Goal: Task Accomplishment & Management: Manage account settings

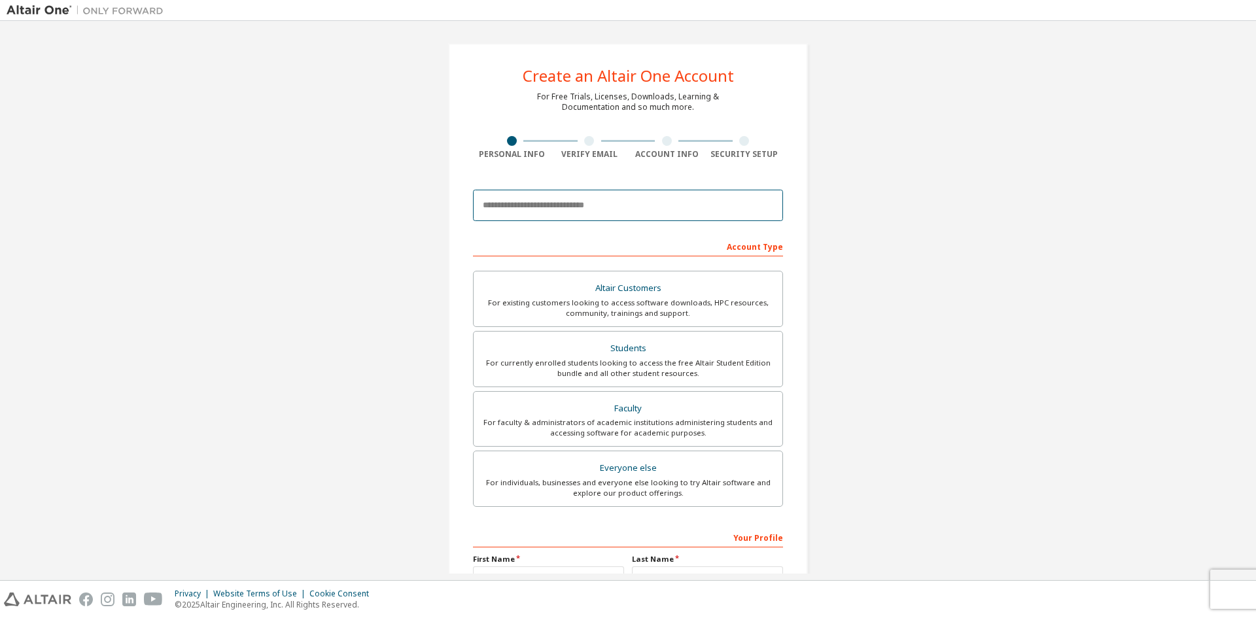
click at [568, 209] on input "email" at bounding box center [628, 205] width 310 height 31
type input "**********"
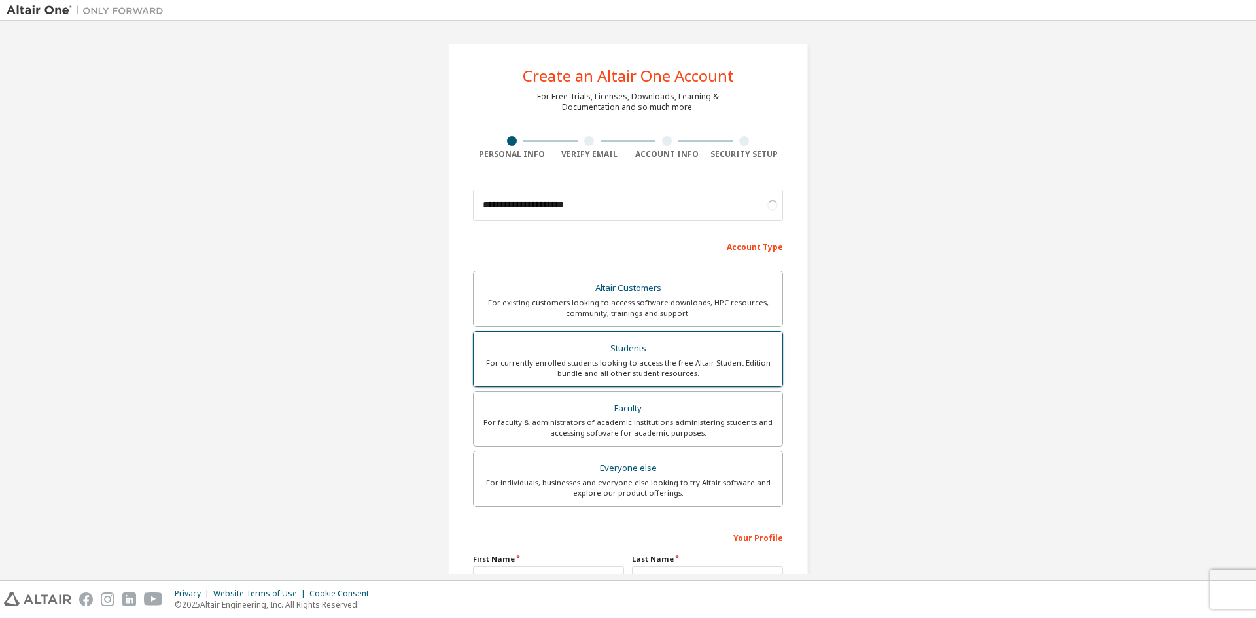
click at [563, 366] on div "For currently enrolled students looking to access the free Altair Student Editi…" at bounding box center [627, 368] width 293 height 21
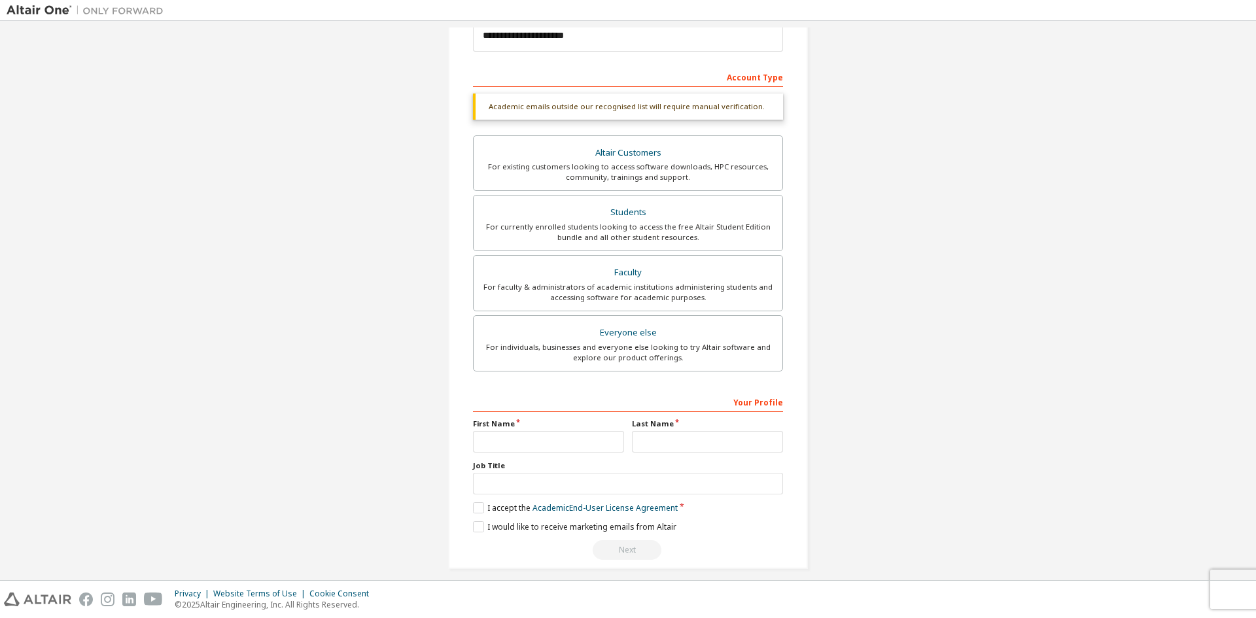
scroll to position [180, 0]
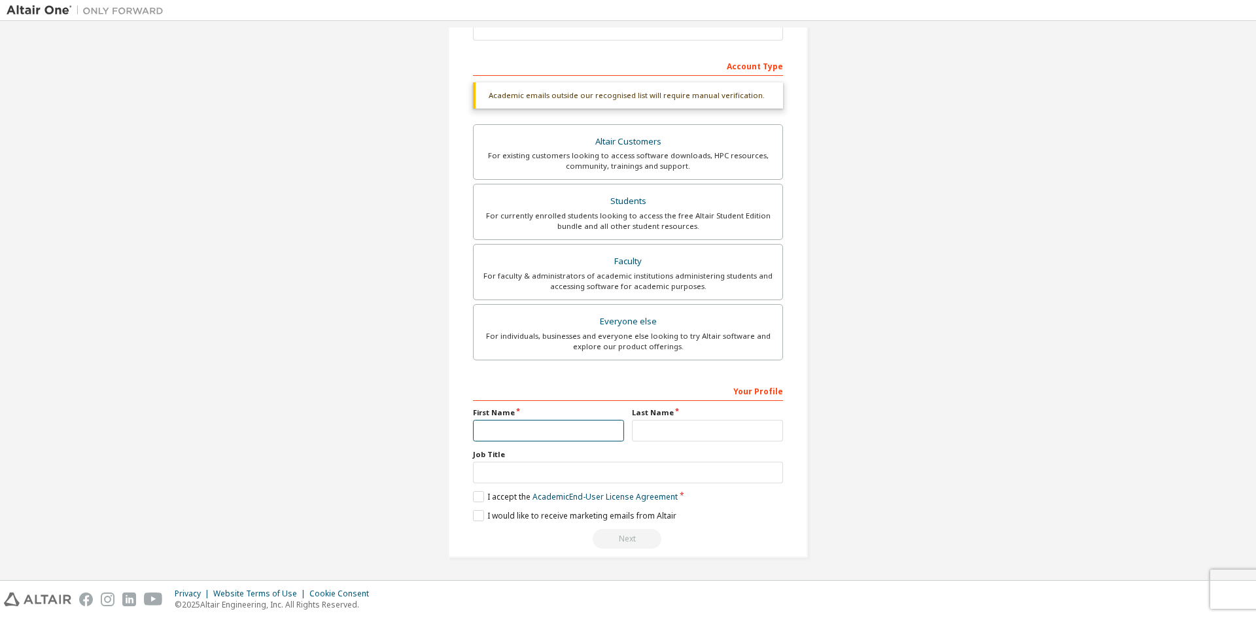
click at [549, 432] on input "text" at bounding box center [548, 431] width 151 height 22
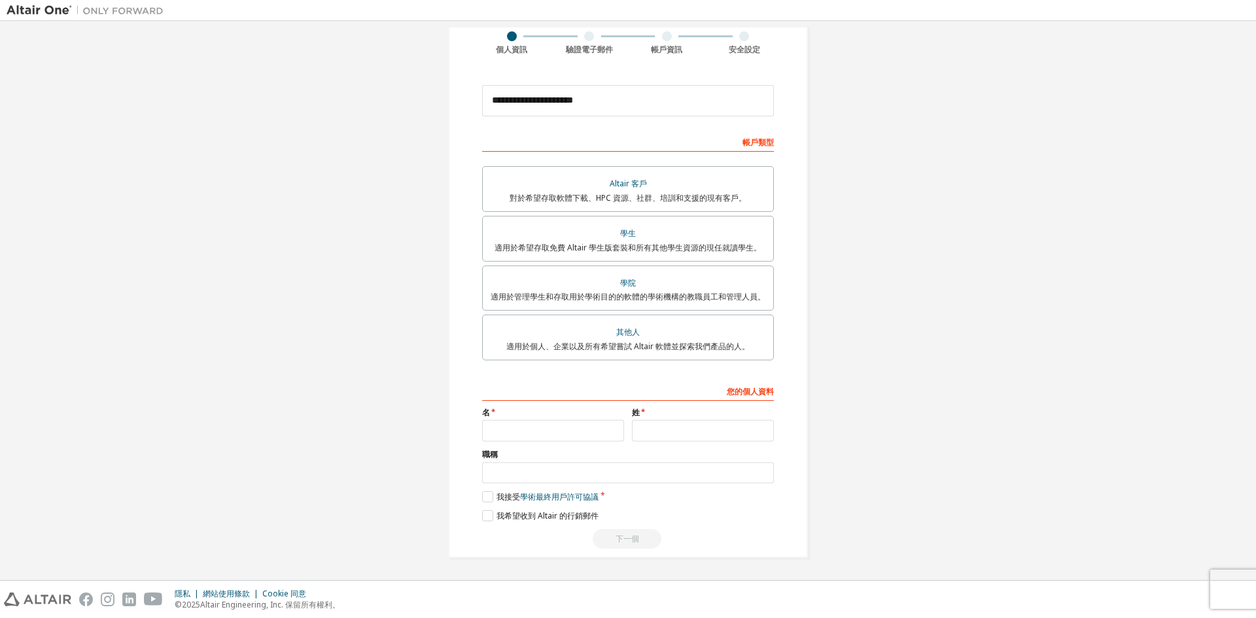
scroll to position [146, 0]
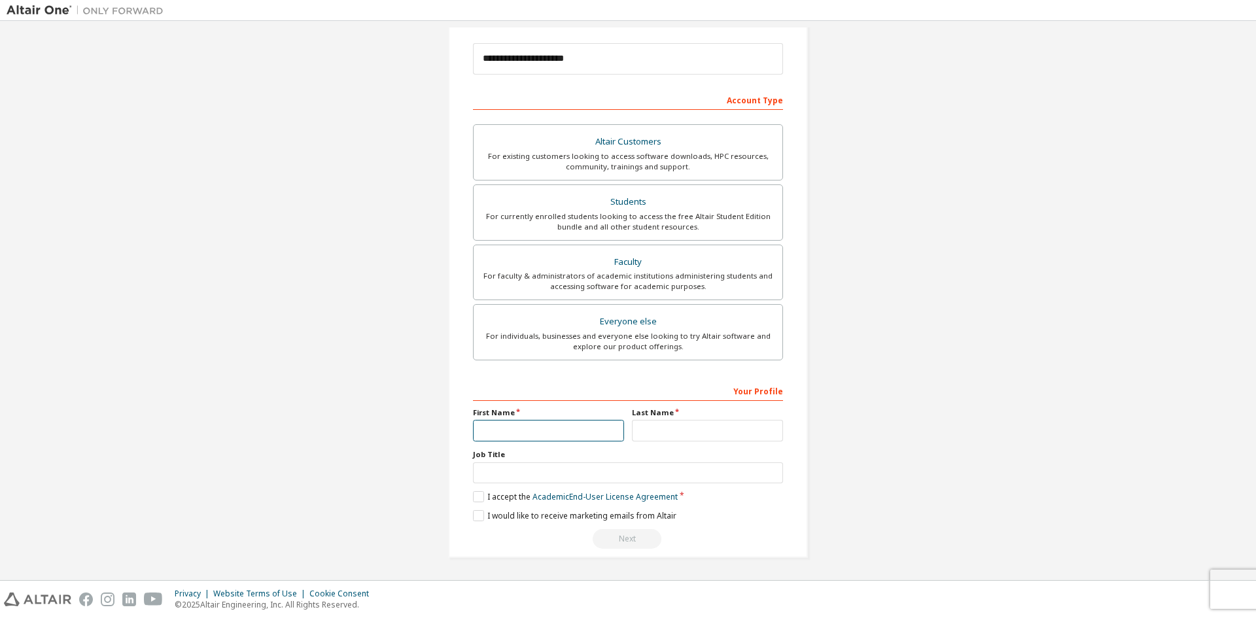
click at [511, 434] on input "text" at bounding box center [548, 431] width 151 height 22
click at [527, 424] on input "text" at bounding box center [548, 431] width 151 height 22
type input "*"
click at [593, 430] on input "text" at bounding box center [548, 431] width 151 height 22
type input "**"
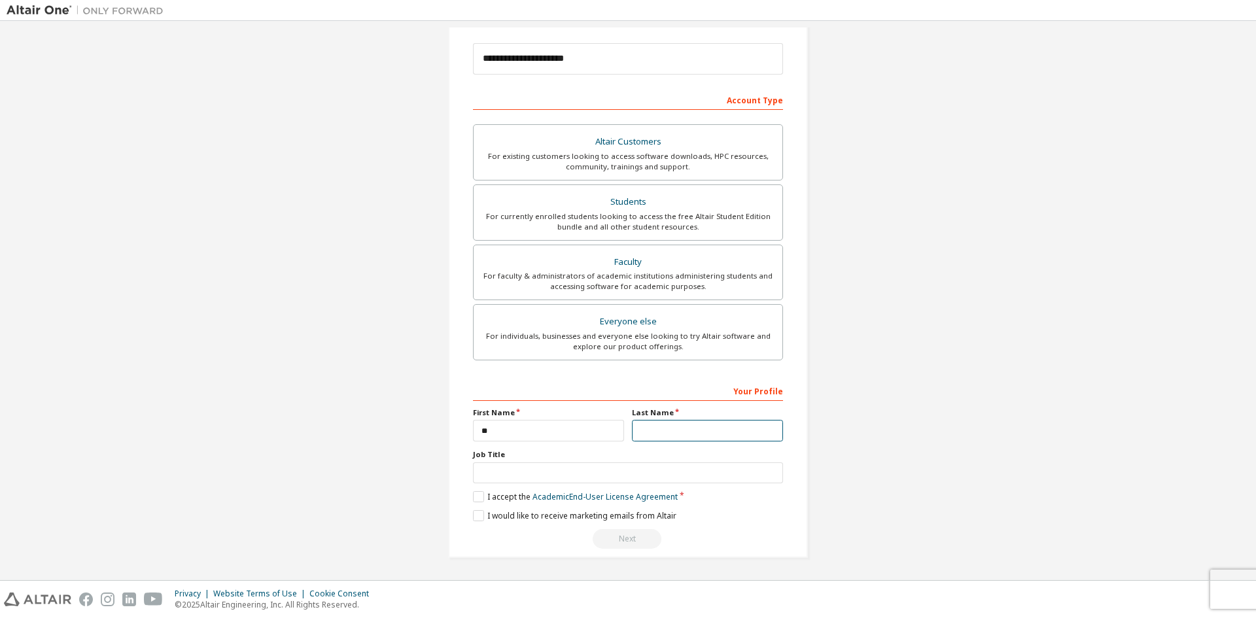
drag, startPoint x: 685, startPoint y: 426, endPoint x: 678, endPoint y: 402, distance: 25.1
click at [686, 426] on input "text" at bounding box center [707, 431] width 151 height 22
type input "*"
click at [575, 470] on input "text" at bounding box center [628, 473] width 310 height 22
click at [473, 498] on label "I accept the Academic End-User License Agreement" at bounding box center [575, 496] width 205 height 11
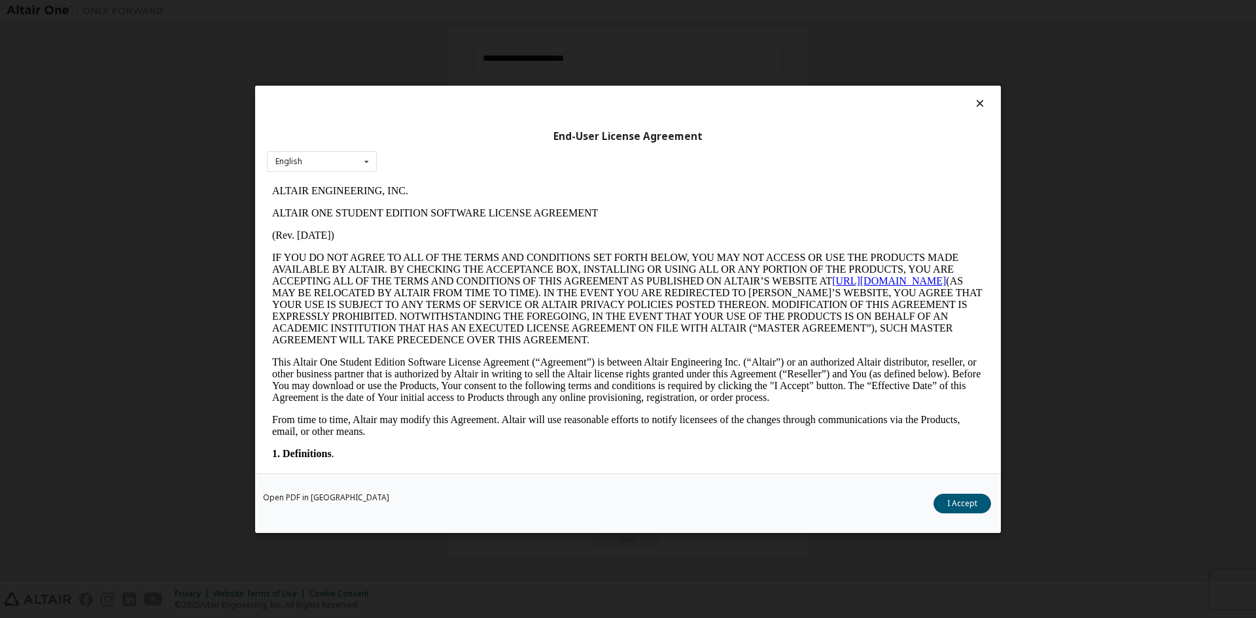
scroll to position [0, 0]
click at [964, 496] on button "I Accept" at bounding box center [962, 503] width 58 height 20
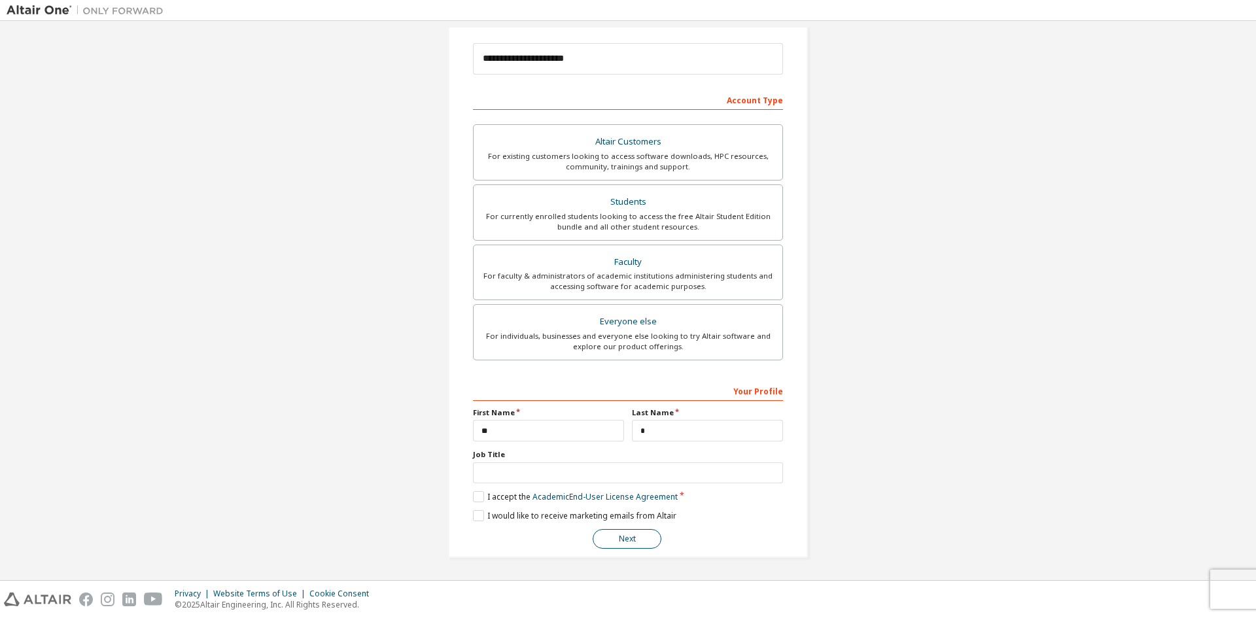
click at [617, 540] on button "Next" at bounding box center [626, 539] width 69 height 20
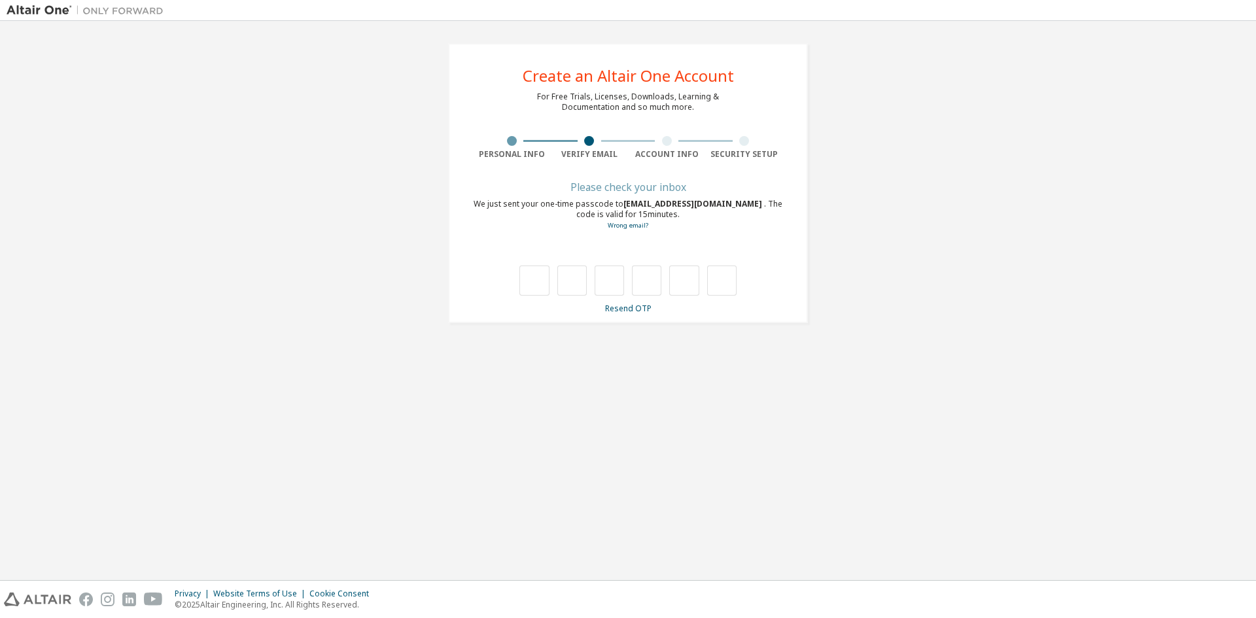
type input "*"
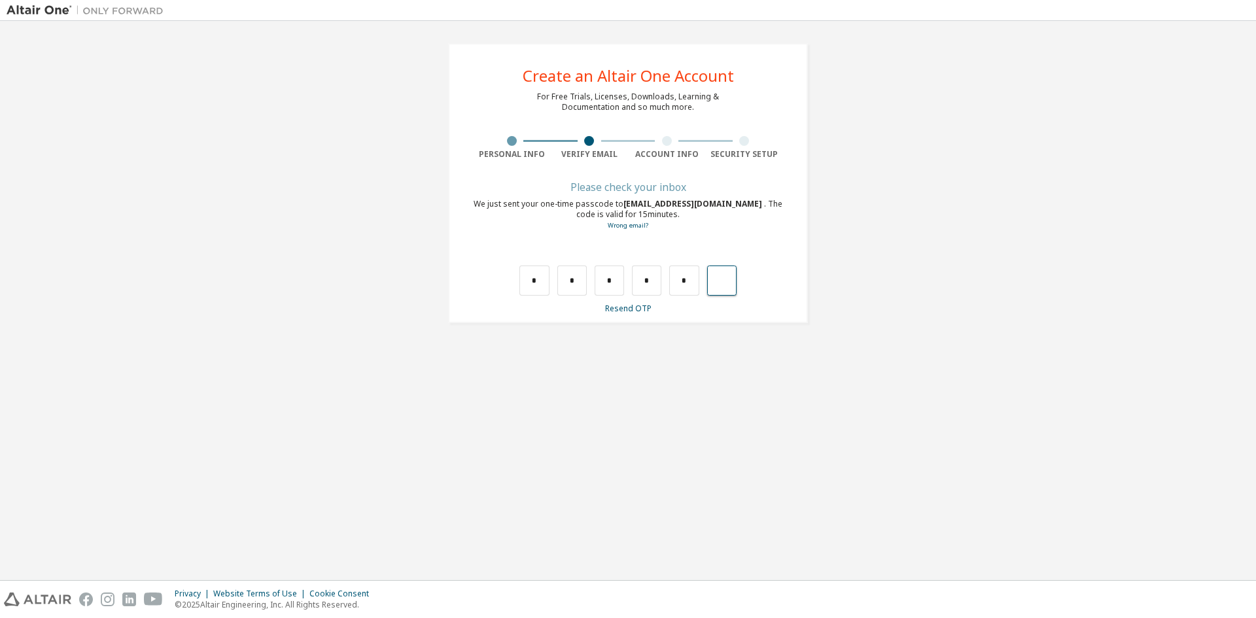
type input "*"
click at [541, 285] on input "text" at bounding box center [533, 281] width 29 height 30
type input "*"
click at [575, 275] on input "*" at bounding box center [571, 281] width 29 height 30
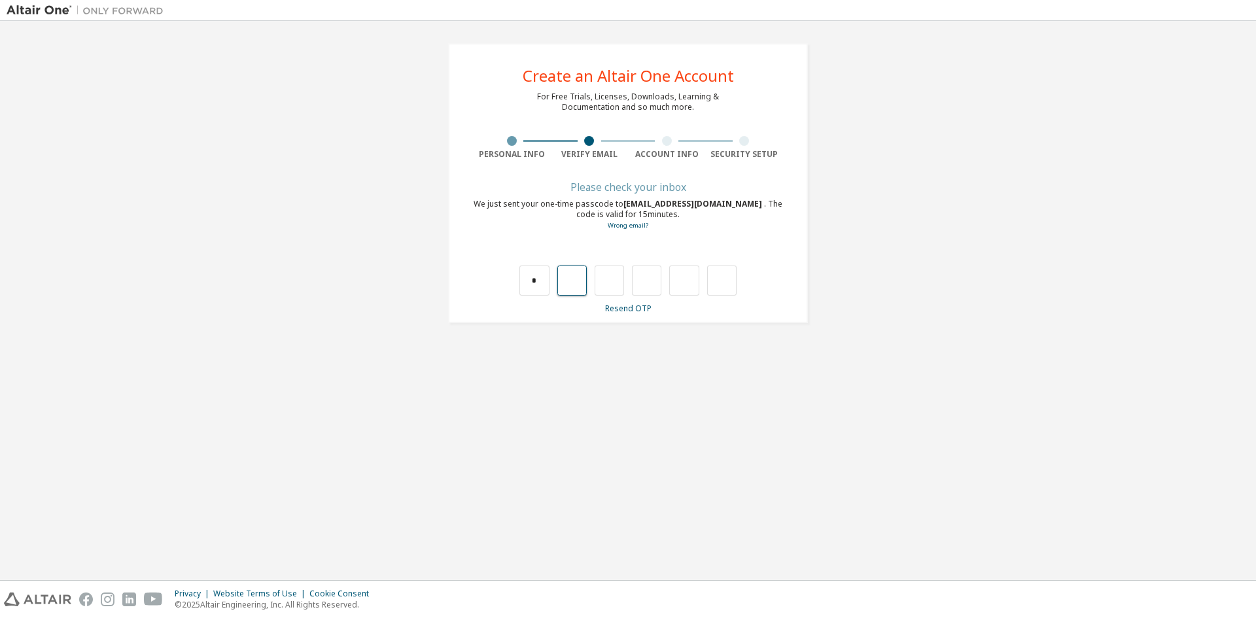
type input "*"
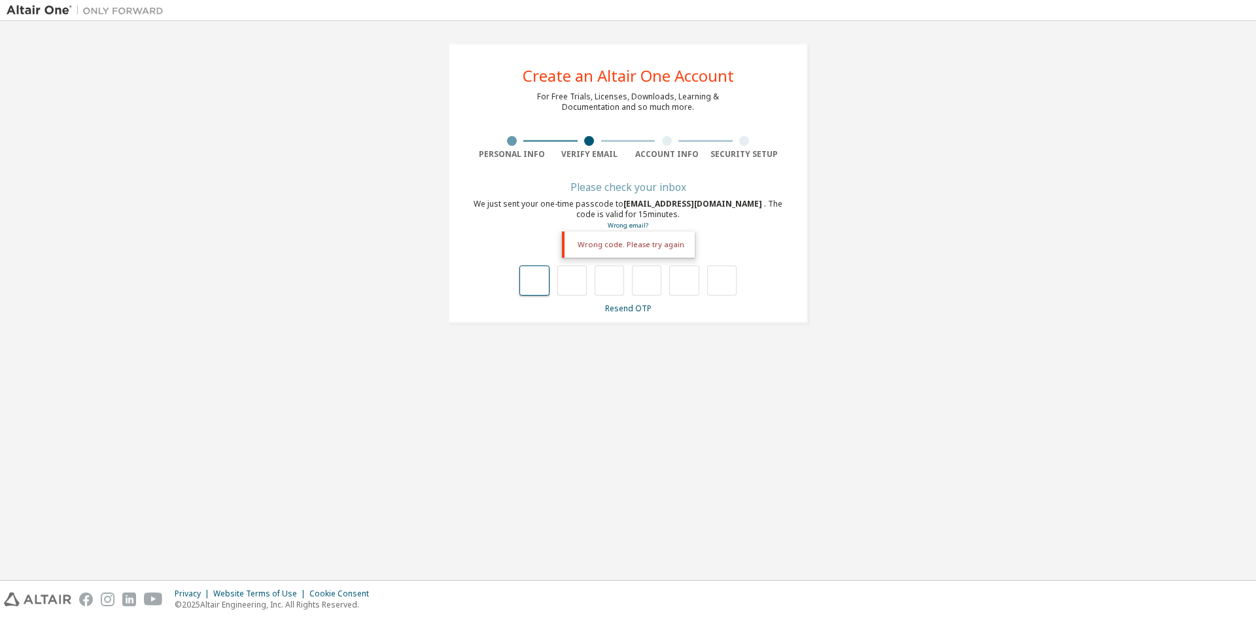
click at [530, 273] on input "text" at bounding box center [533, 281] width 29 height 30
type input "*"
click at [574, 288] on input "*" at bounding box center [571, 281] width 29 height 30
type input "*"
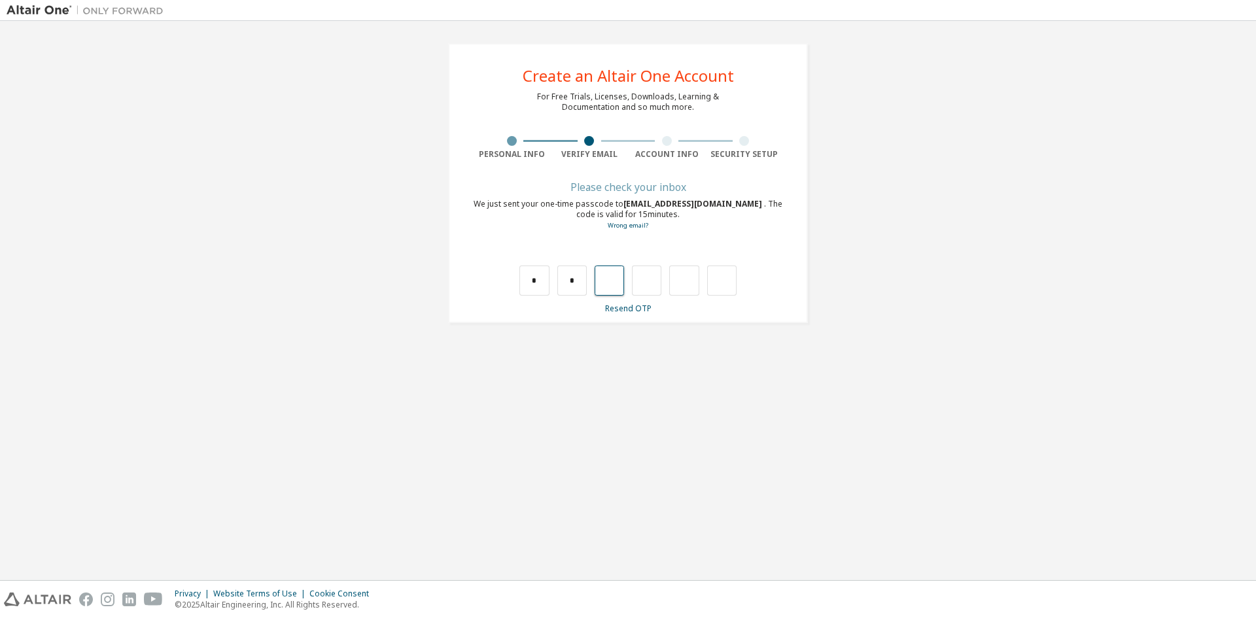
type input "*"
click at [645, 279] on input "*" at bounding box center [646, 281] width 29 height 30
click at [649, 279] on input "*" at bounding box center [646, 281] width 29 height 30
type input "*"
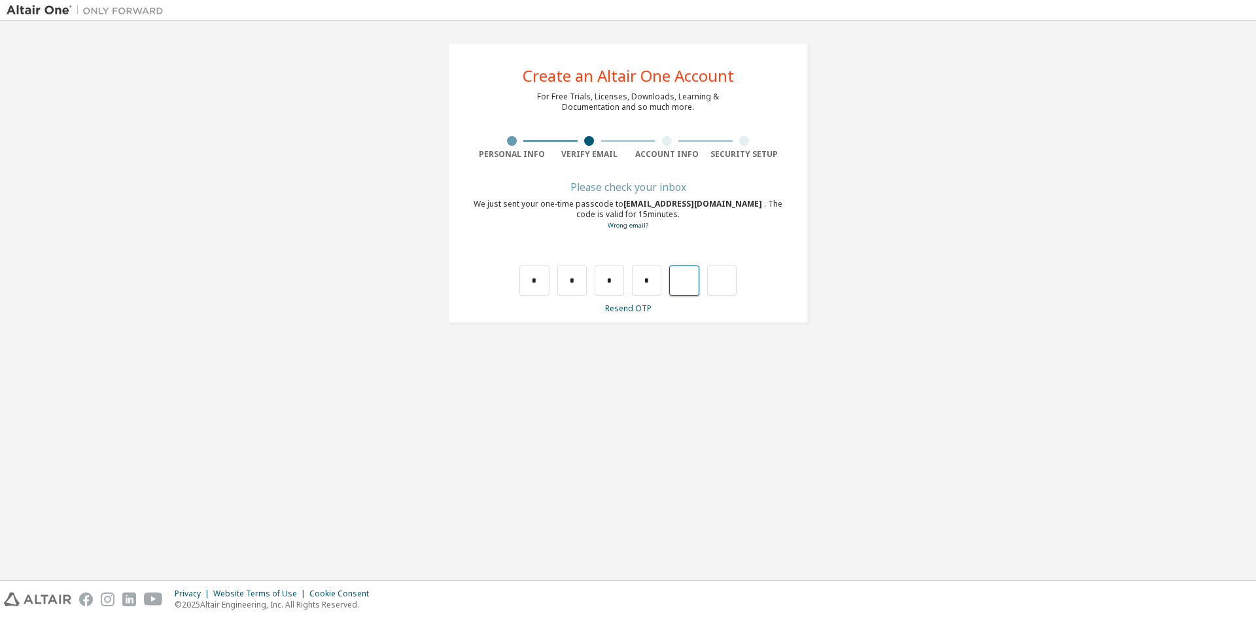
type input "*"
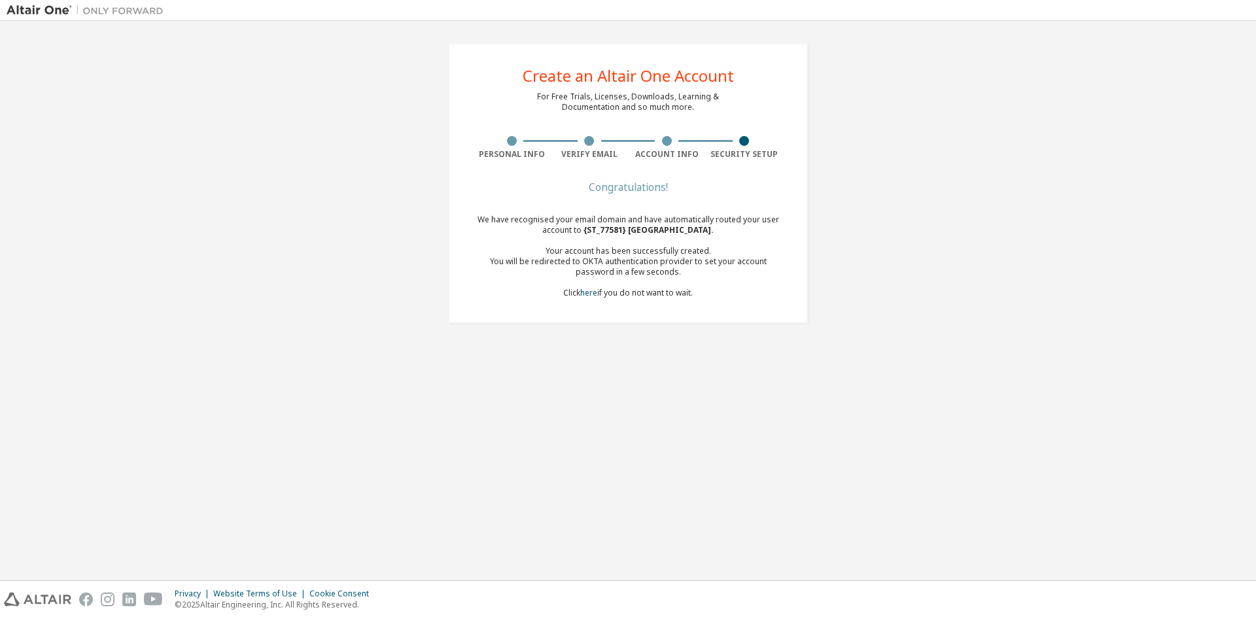
click at [609, 184] on div "Congratulations!" at bounding box center [628, 187] width 310 height 8
click at [587, 294] on link "here" at bounding box center [588, 292] width 17 height 11
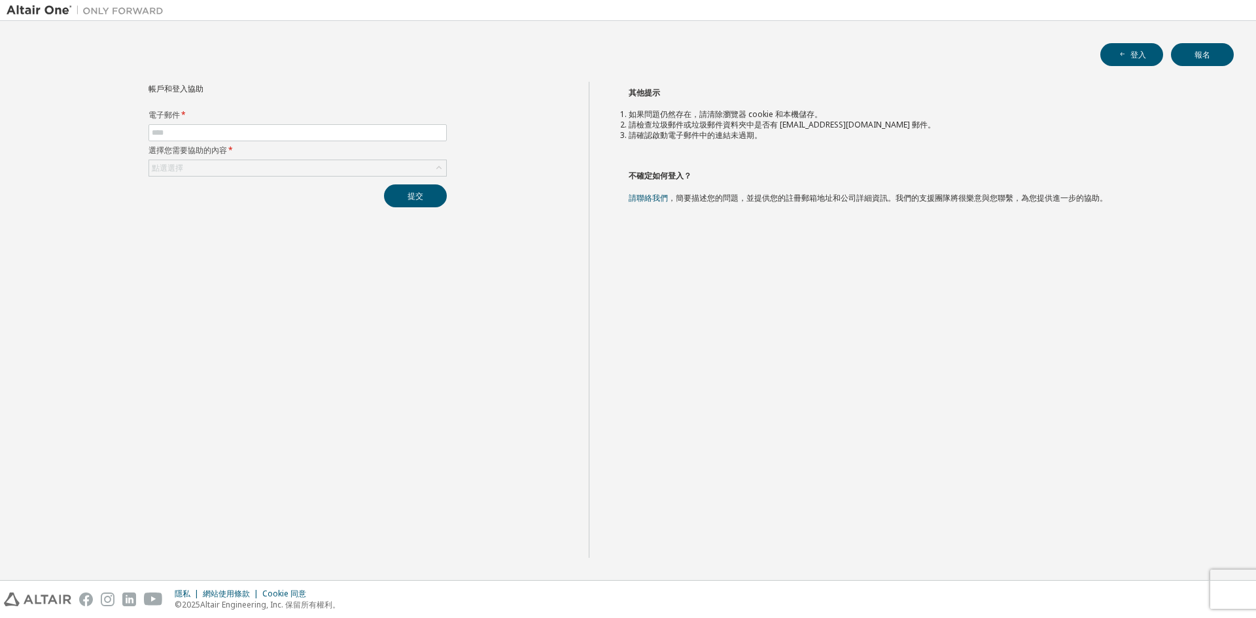
click at [162, 271] on div "帳戶和登入協助 電子郵件 * 選擇您需要協助的內容 * 點選選擇 提交" at bounding box center [298, 320] width 582 height 476
click at [202, 130] on input "text" at bounding box center [298, 133] width 292 height 10
type input "**********"
click at [222, 165] on div "點選選擇" at bounding box center [297, 168] width 297 height 16
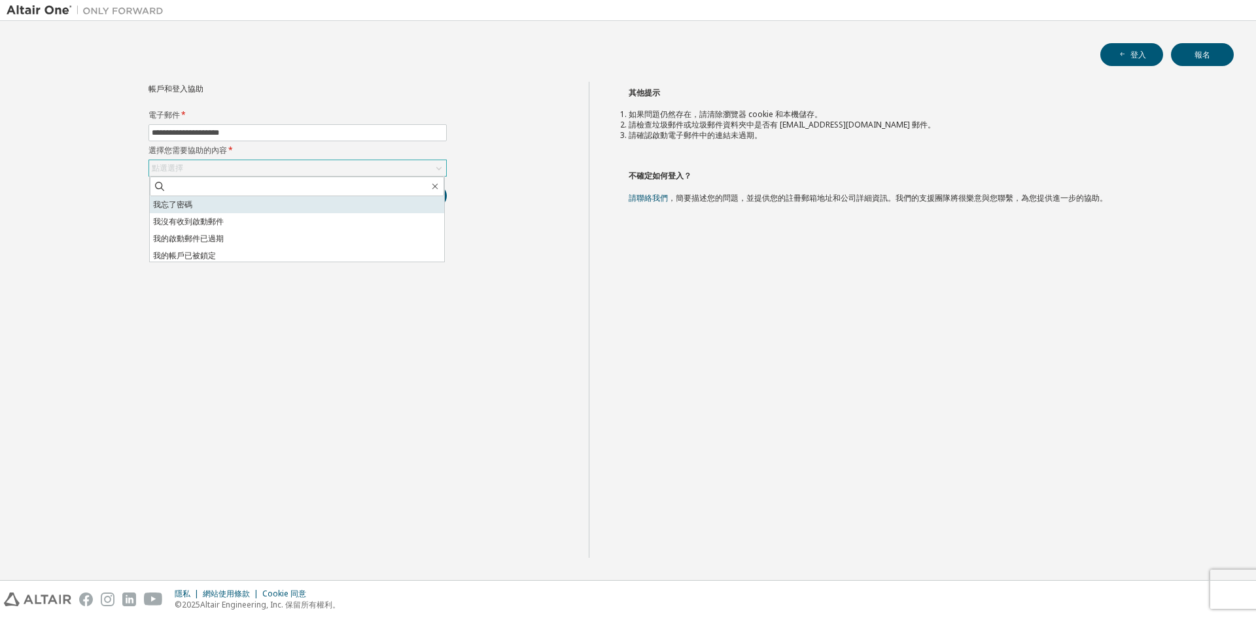
click at [184, 209] on font "我忘了密碼" at bounding box center [172, 204] width 39 height 11
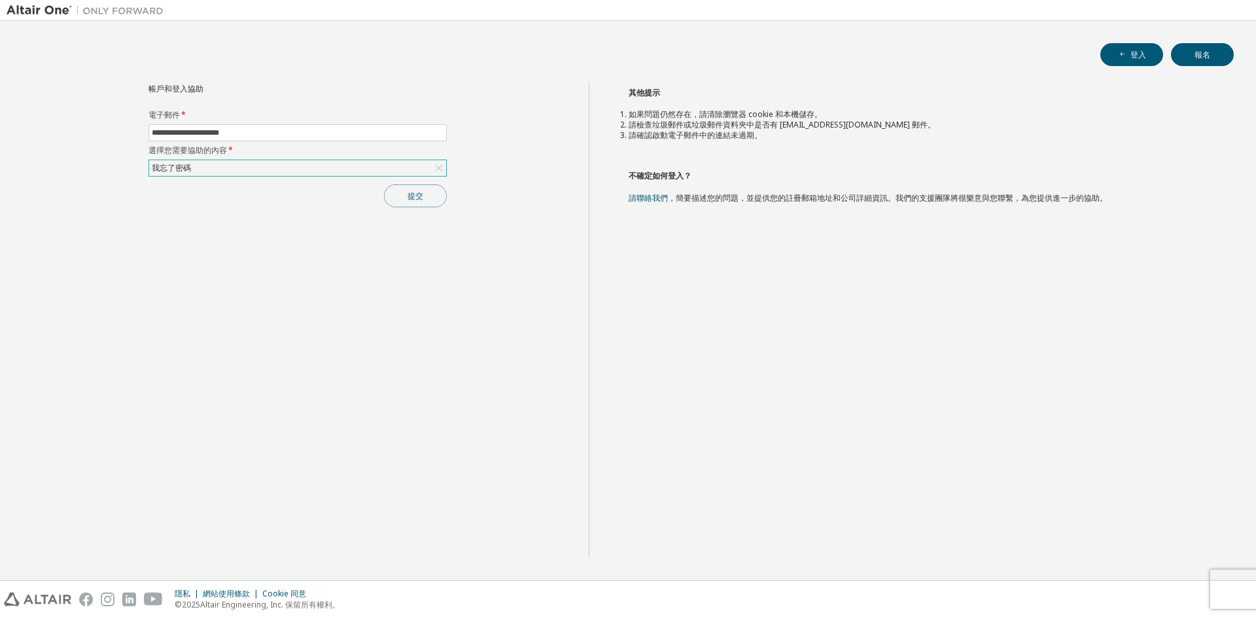
click at [402, 202] on button "提交" at bounding box center [415, 195] width 63 height 23
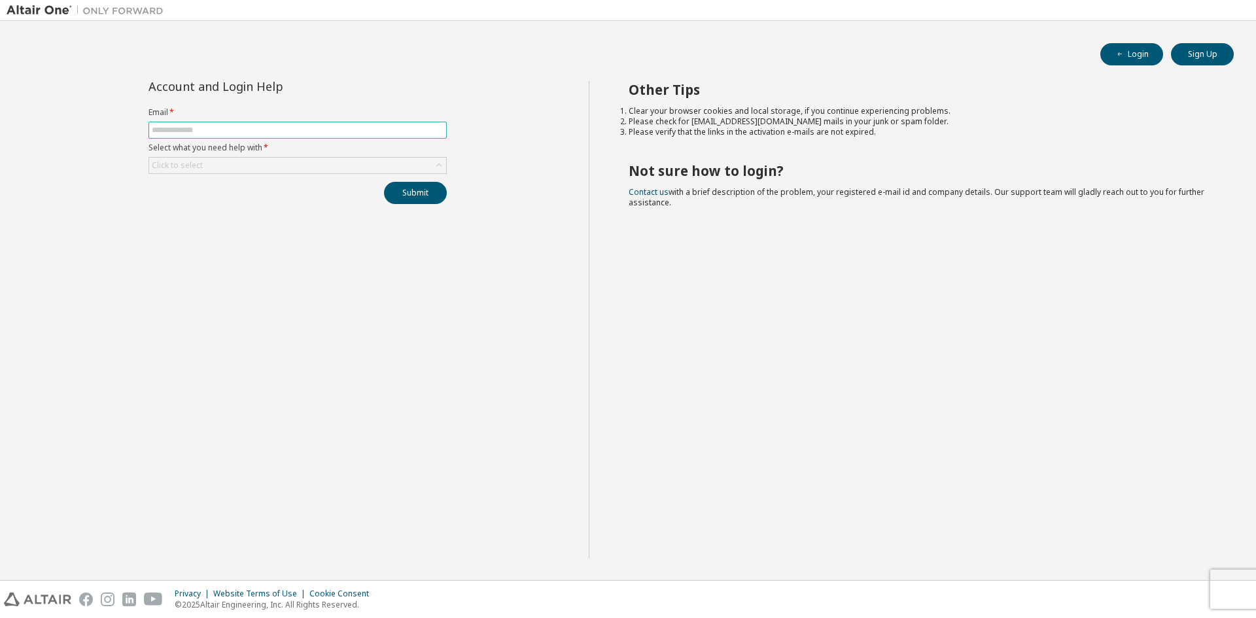
click at [267, 122] on span at bounding box center [297, 130] width 298 height 17
click at [270, 124] on span at bounding box center [297, 130] width 298 height 17
click at [275, 130] on input "text" at bounding box center [298, 130] width 292 height 10
type input "**********"
click at [268, 163] on div "Click to select" at bounding box center [297, 166] width 297 height 16
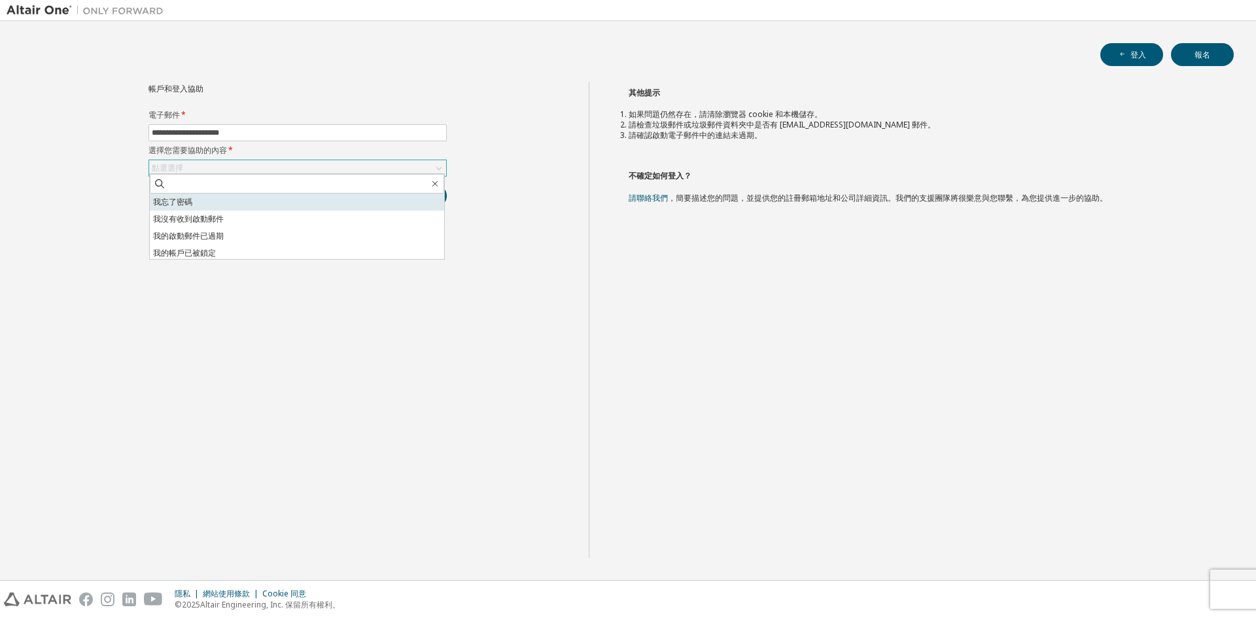
click at [213, 197] on li "我忘了密碼" at bounding box center [297, 202] width 294 height 17
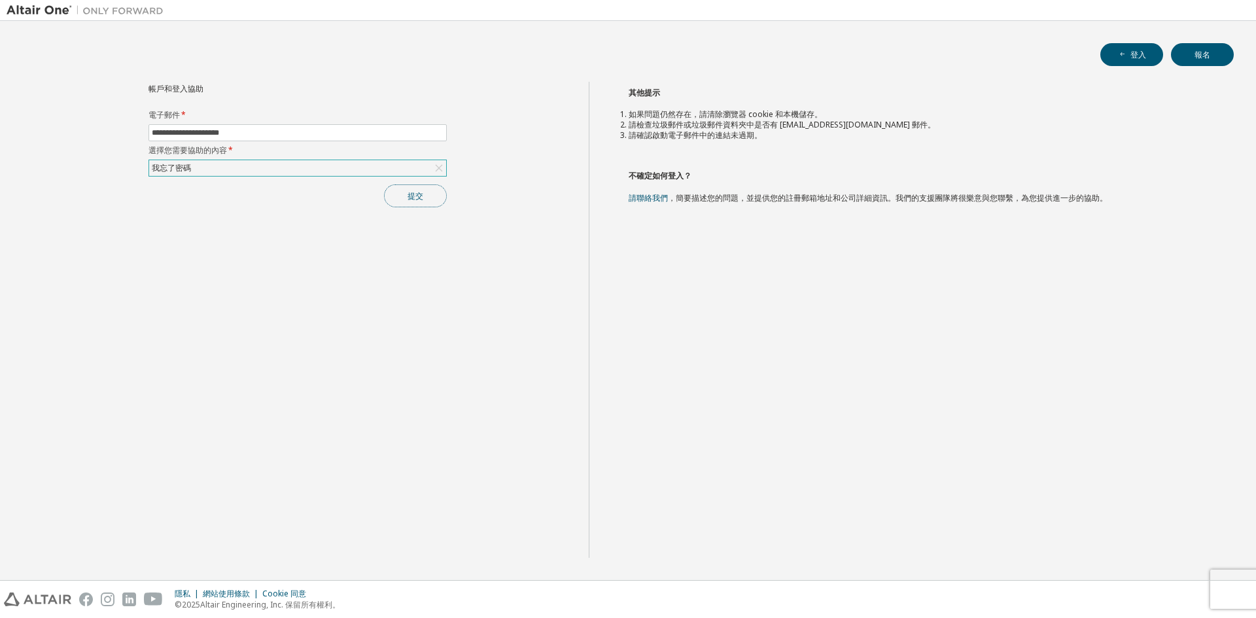
click at [419, 197] on font "提交" at bounding box center [415, 195] width 16 height 11
